Goal: Task Accomplishment & Management: Use online tool/utility

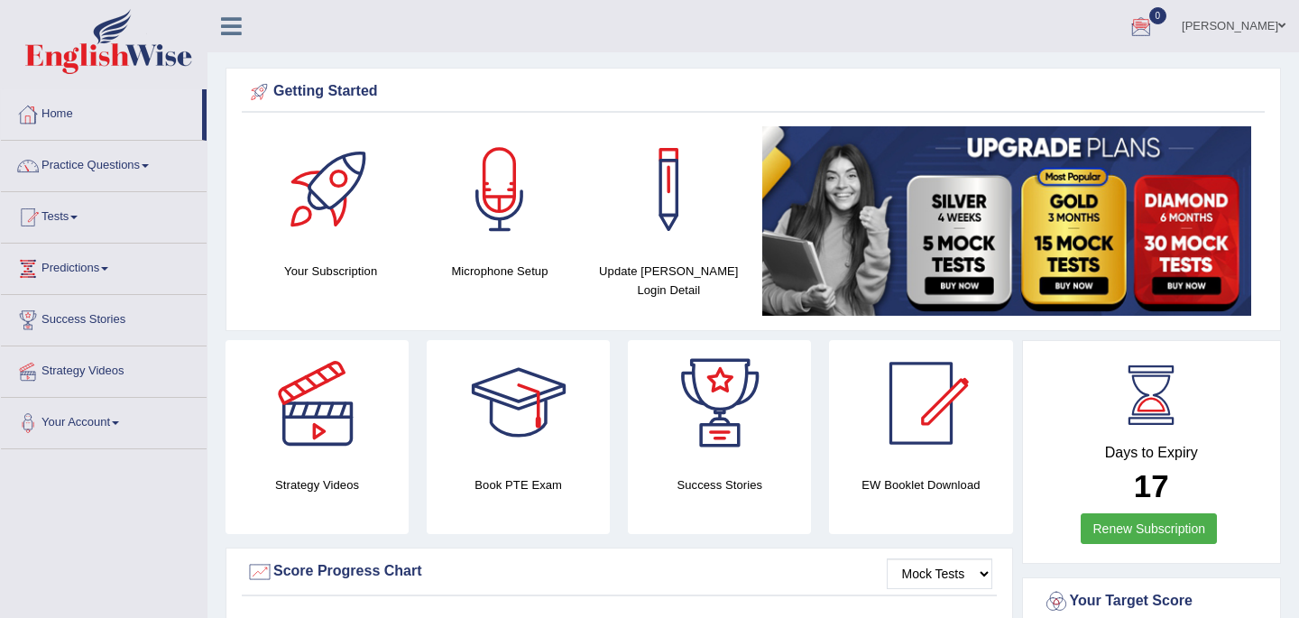
click at [58, 118] on link "Home" at bounding box center [101, 111] width 201 height 45
click at [66, 113] on link "Home" at bounding box center [101, 111] width 201 height 45
click at [52, 216] on link "Tests" at bounding box center [104, 214] width 206 height 45
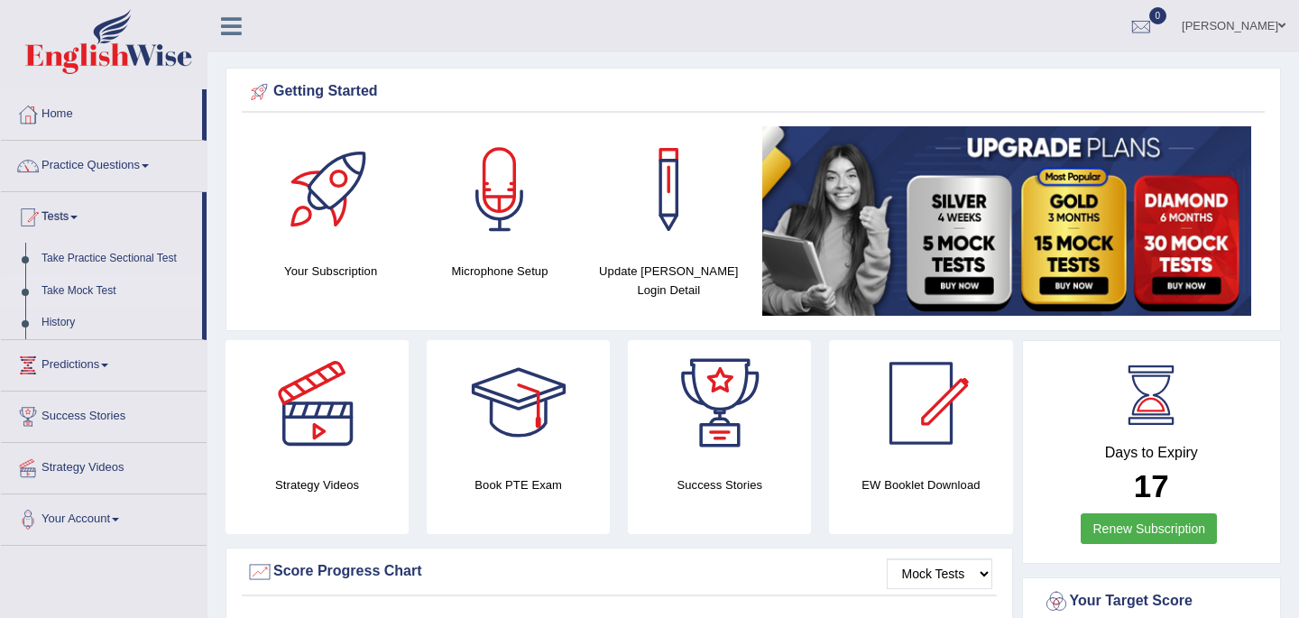
click at [73, 292] on link "Take Mock Test" at bounding box center [117, 291] width 169 height 32
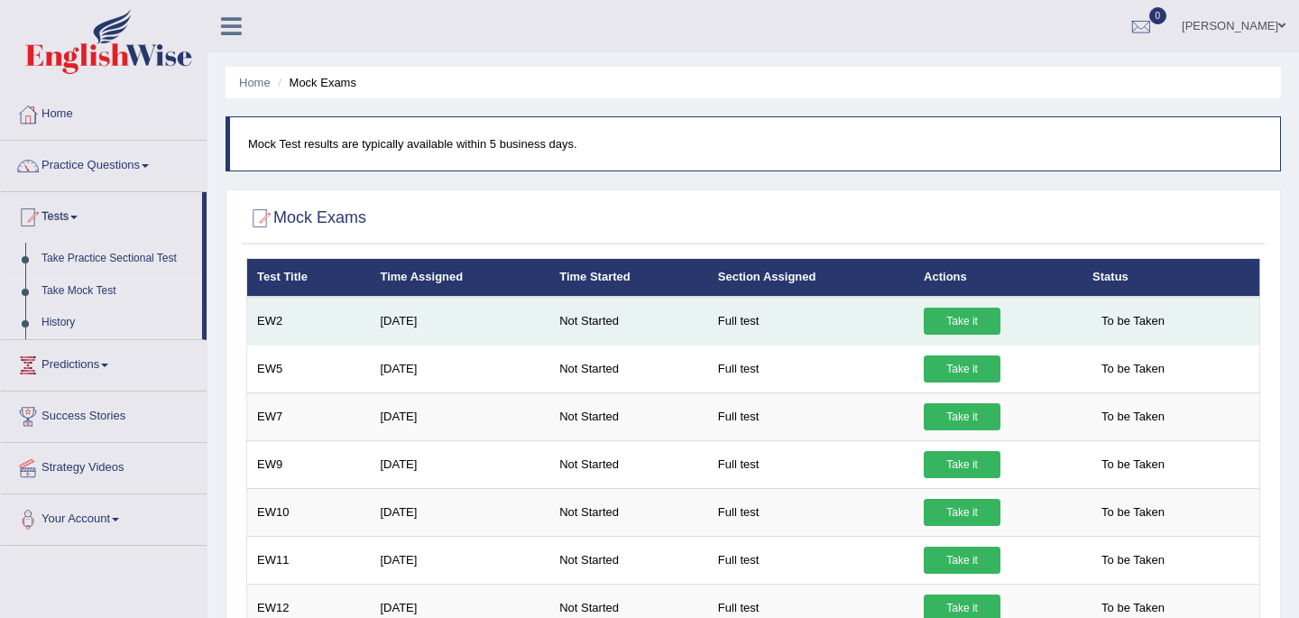
click at [963, 318] on link "Take it" at bounding box center [962, 321] width 77 height 27
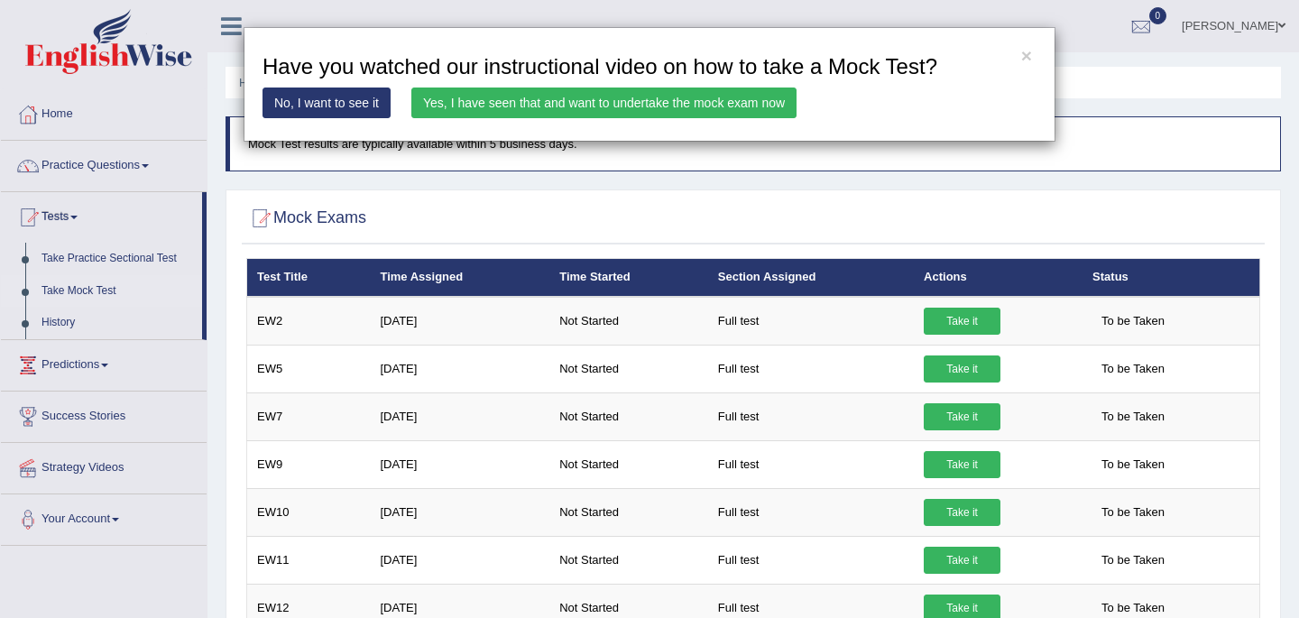
click at [729, 108] on link "Yes, I have seen that and want to undertake the mock exam now" at bounding box center [603, 103] width 385 height 31
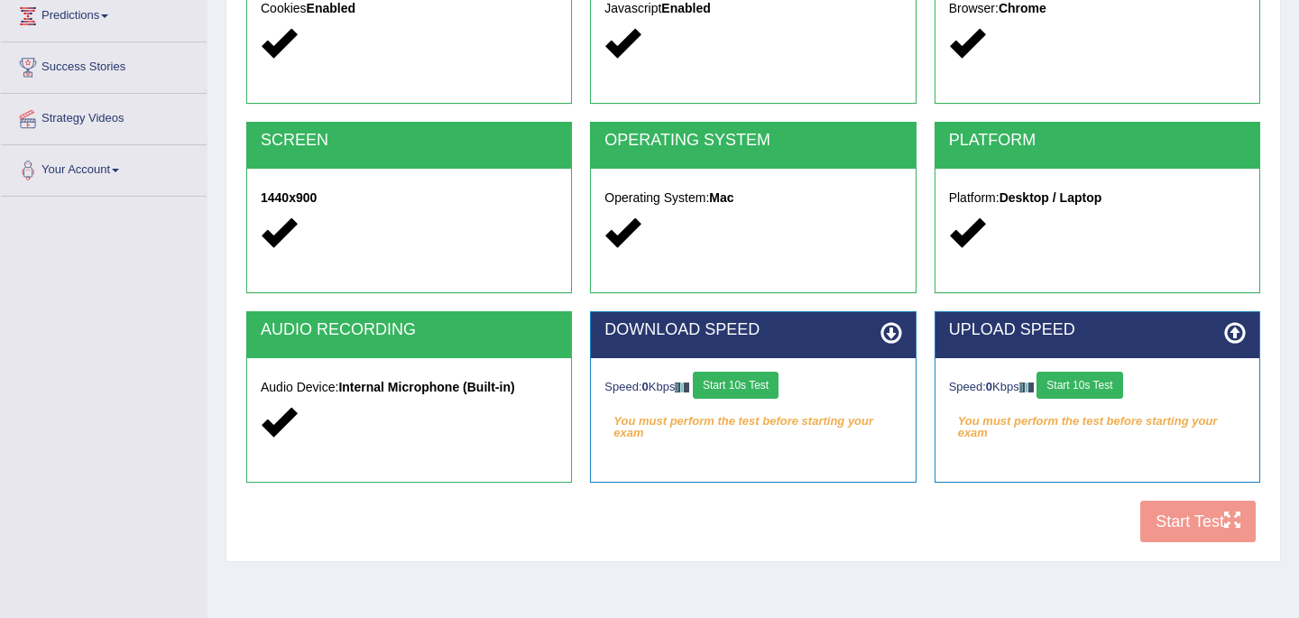
scroll to position [289, 0]
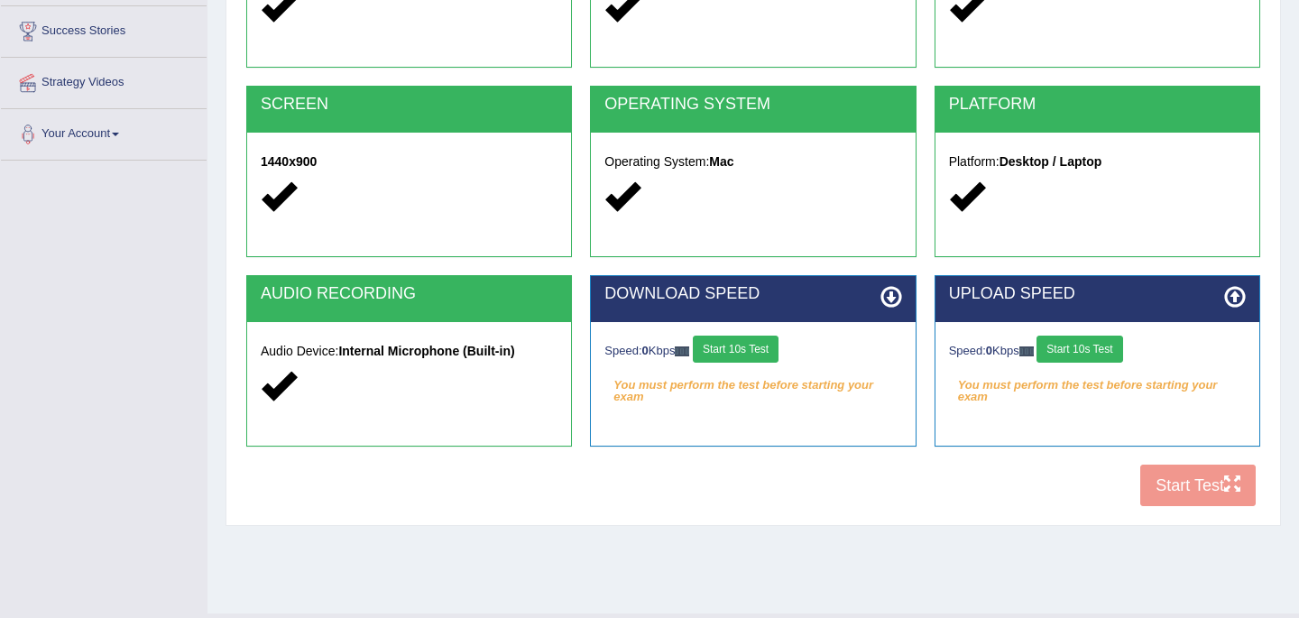
click at [744, 359] on button "Start 10s Test" at bounding box center [736, 349] width 86 height 27
click at [1097, 347] on button "Start 10s Test" at bounding box center [1080, 349] width 86 height 27
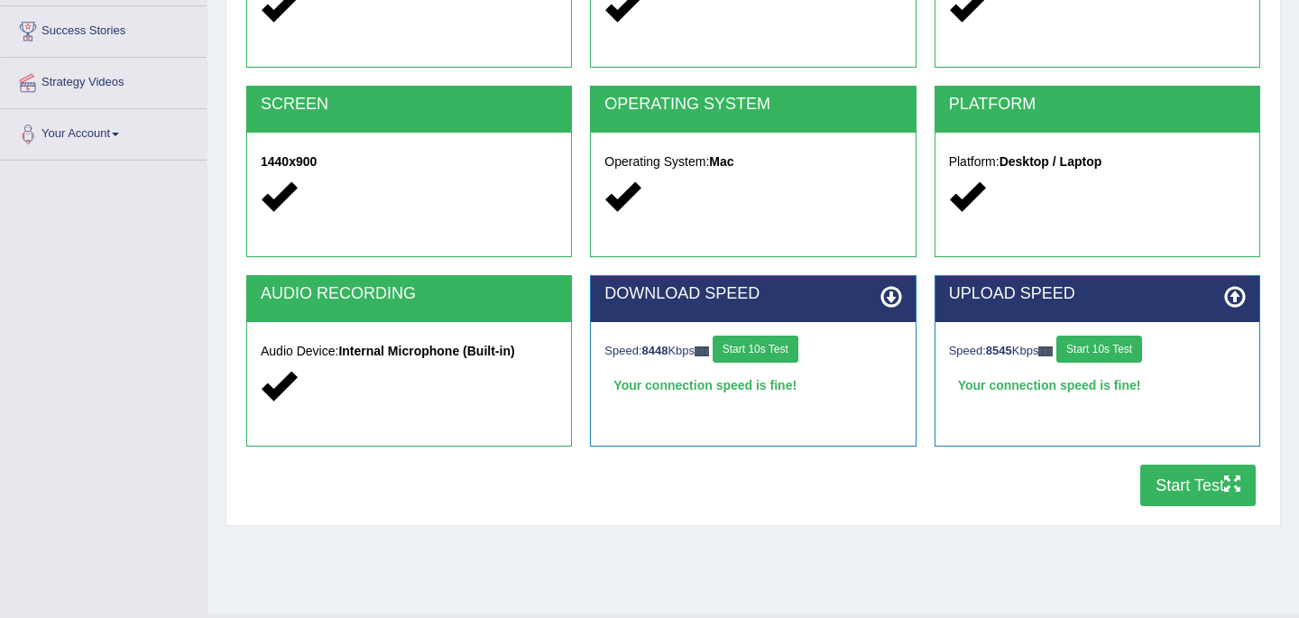
click at [1057, 336] on button "Start 10s Test" at bounding box center [1100, 349] width 86 height 27
click at [1187, 483] on button "Start Test" at bounding box center [1199, 486] width 116 height 42
